Goal: Task Accomplishment & Management: Manage account settings

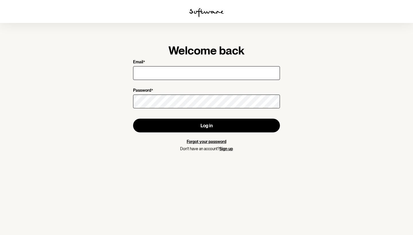
click at [209, 73] on input "Email *" at bounding box center [206, 73] width 147 height 14
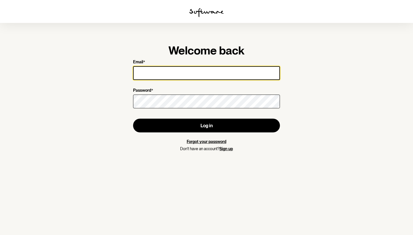
click at [171, 73] on input "Email *" at bounding box center [206, 73] width 147 height 14
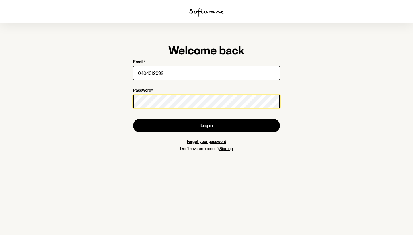
click at [206, 126] on button "Log in" at bounding box center [206, 126] width 147 height 14
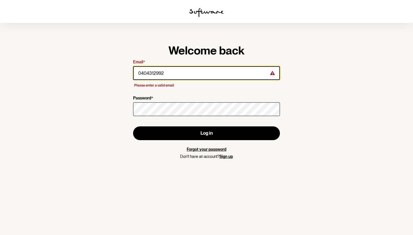
drag, startPoint x: 170, startPoint y: 68, endPoint x: 139, endPoint y: 68, distance: 31.2
click at [139, 68] on input "0404312992" at bounding box center [206, 73] width 147 height 14
drag, startPoint x: 176, startPoint y: 69, endPoint x: 136, endPoint y: 69, distance: 40.4
click at [136, 69] on input "0404312992" at bounding box center [206, 73] width 147 height 14
click at [180, 79] on input "0404312992" at bounding box center [206, 73] width 147 height 14
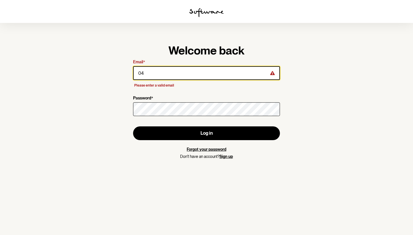
type input "0"
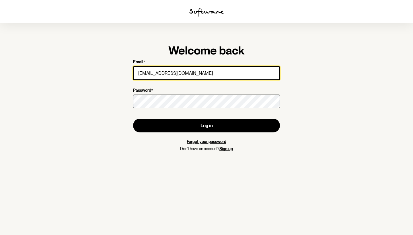
type input "[EMAIL_ADDRESS][DOMAIN_NAME]"
click at [206, 126] on button "Log in" at bounding box center [206, 126] width 147 height 14
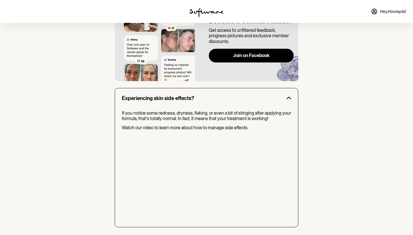
scroll to position [388, 0]
